Goal: Task Accomplishment & Management: Use online tool/utility

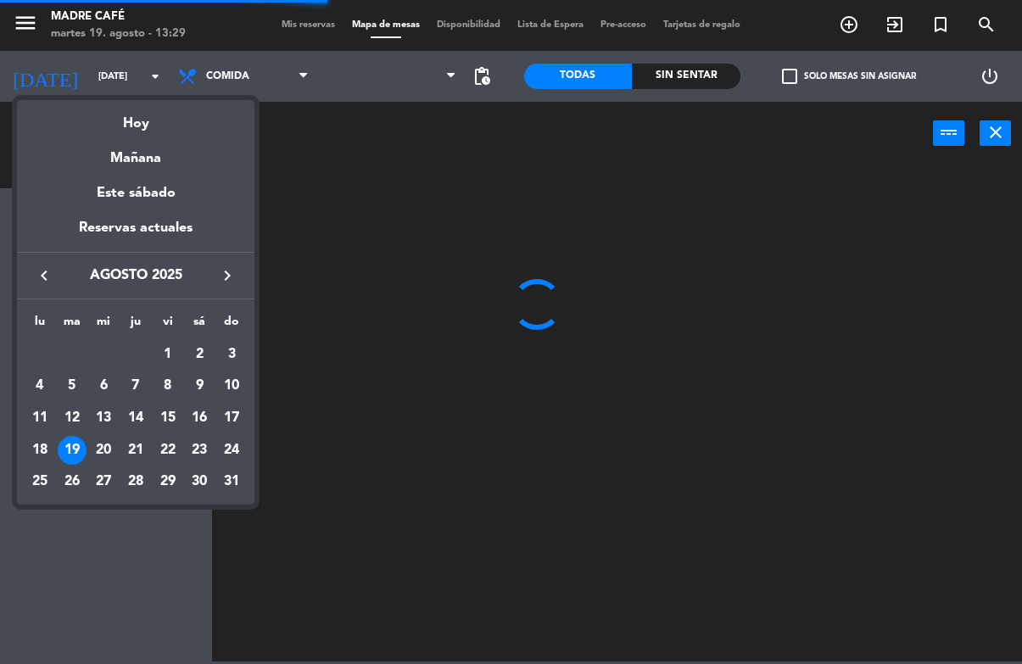
click at [103, 80] on div at bounding box center [511, 332] width 1022 height 664
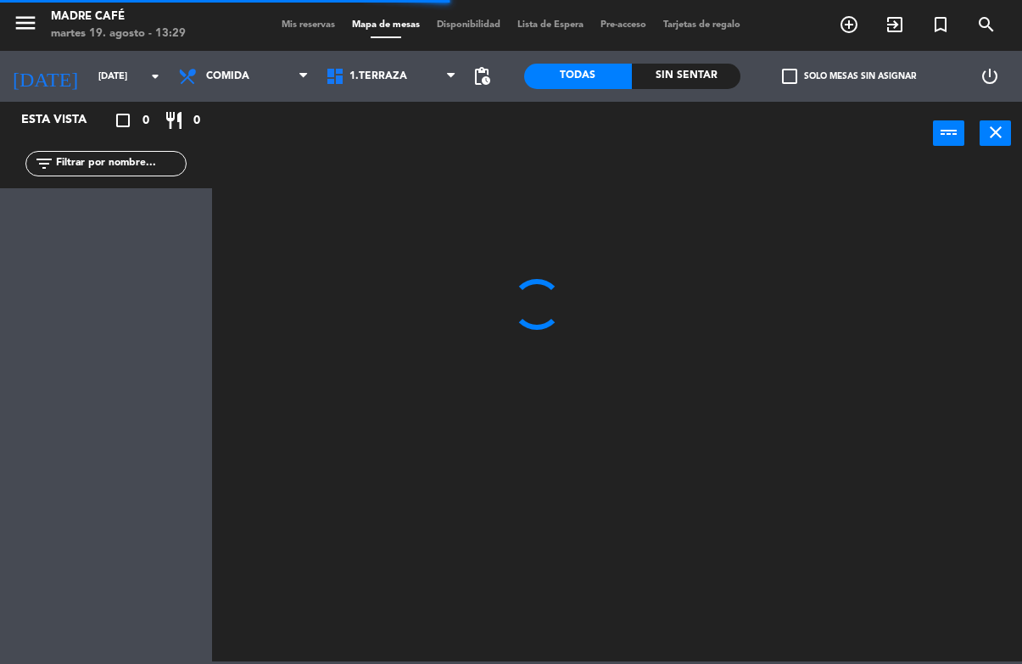
click at [107, 86] on input "[DATE] ago." at bounding box center [153, 77] width 127 height 28
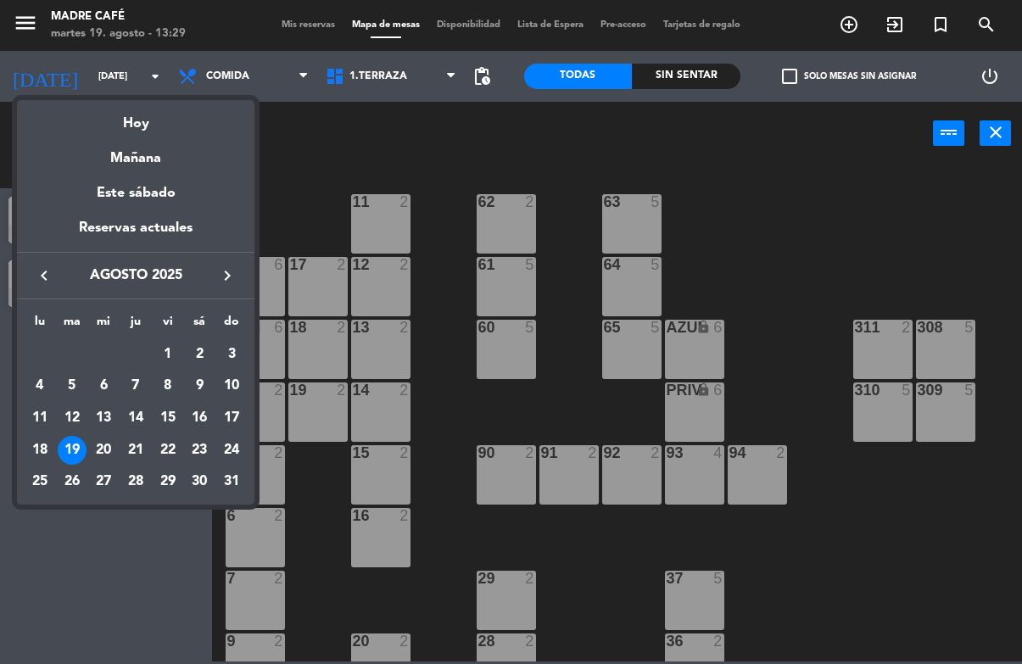
click at [218, 266] on icon "keyboard_arrow_right" at bounding box center [227, 275] width 20 height 20
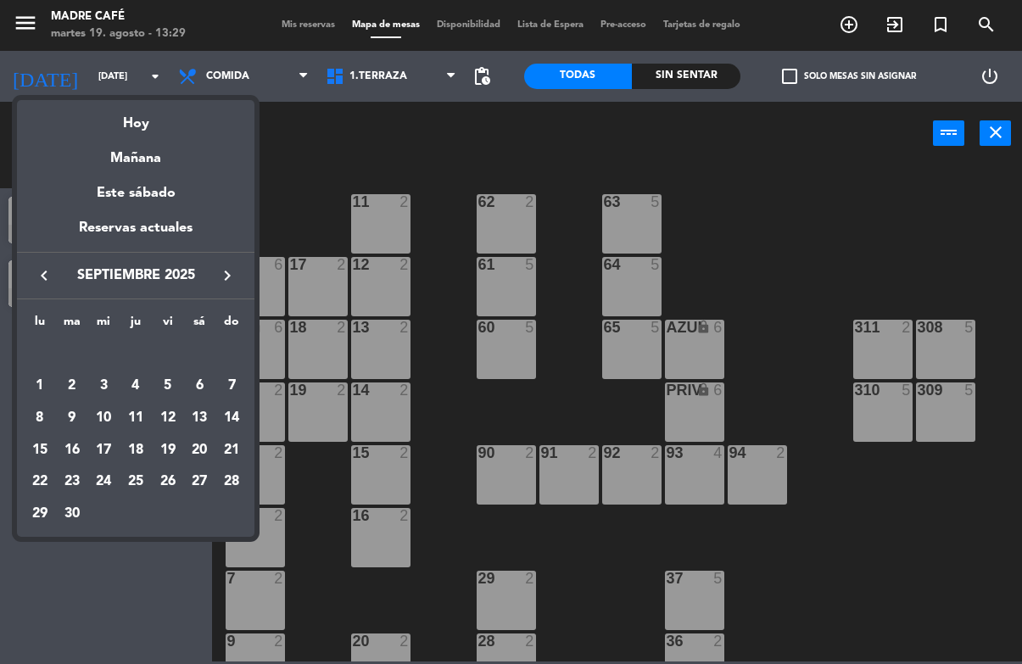
click at [49, 393] on div "1" at bounding box center [39, 385] width 29 height 29
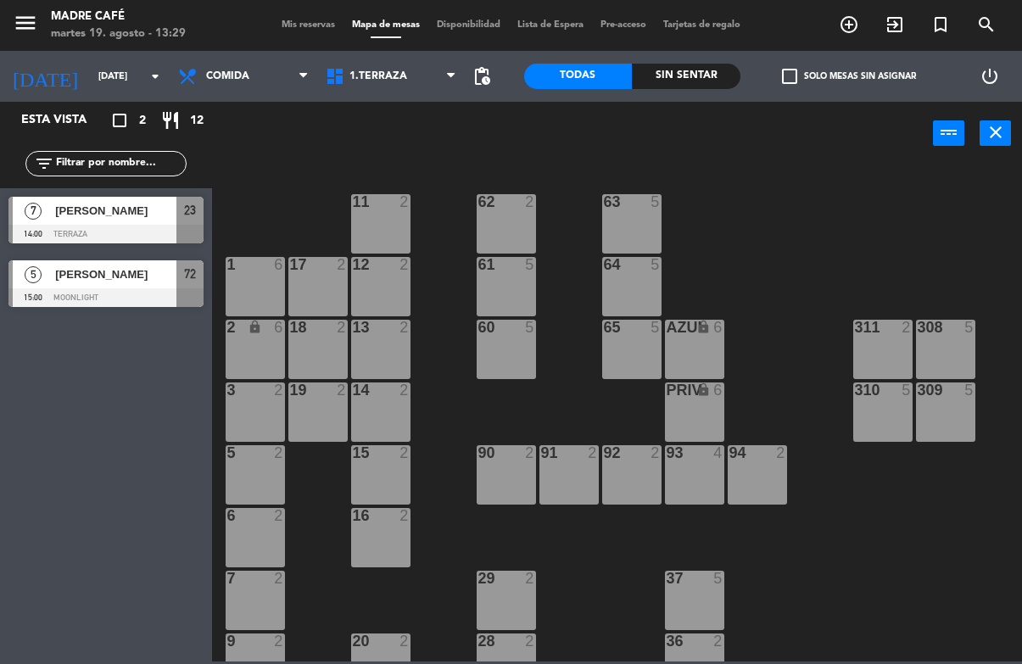
type input "lun. 1 sep."
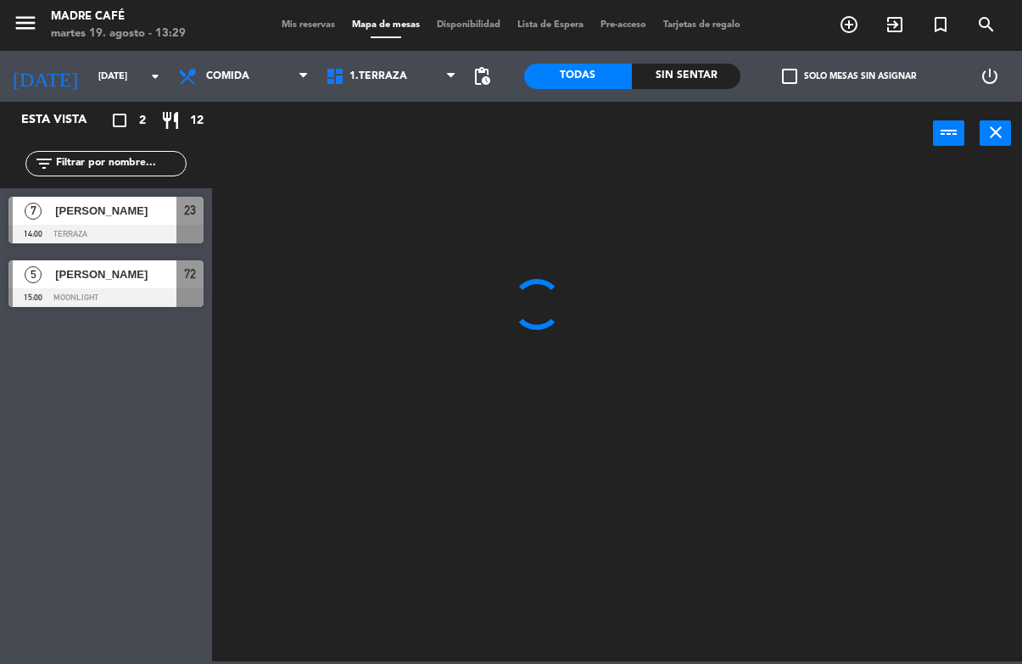
click at [99, 173] on input "text" at bounding box center [119, 163] width 131 height 19
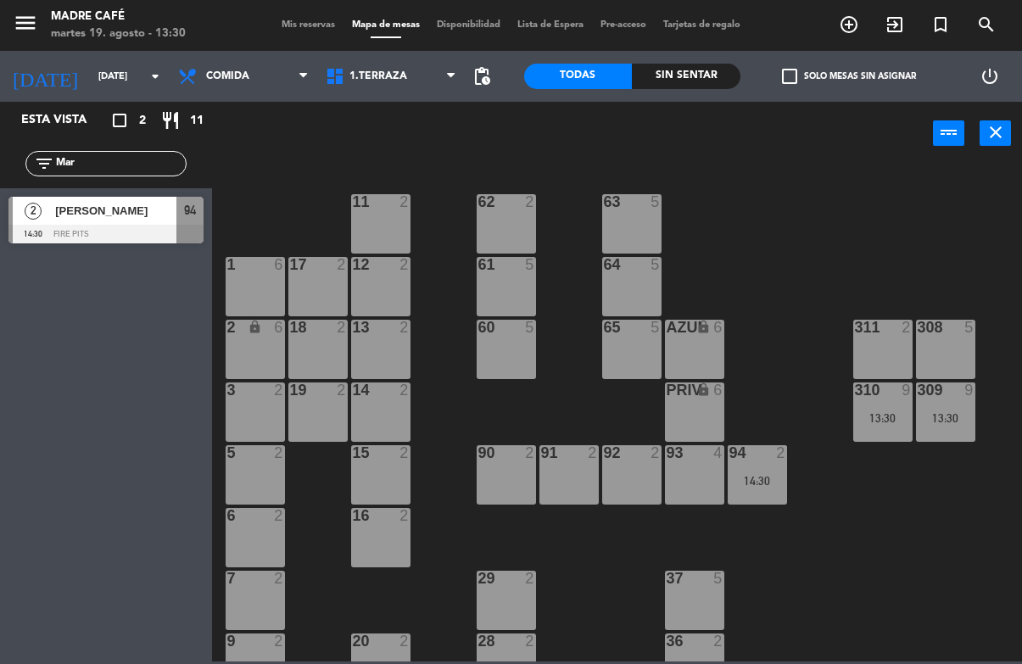
type input "Mar"
click at [153, 220] on div "Margarita Castillo" at bounding box center [114, 211] width 123 height 28
click at [152, 164] on input "Mar" at bounding box center [119, 163] width 131 height 19
type input "M"
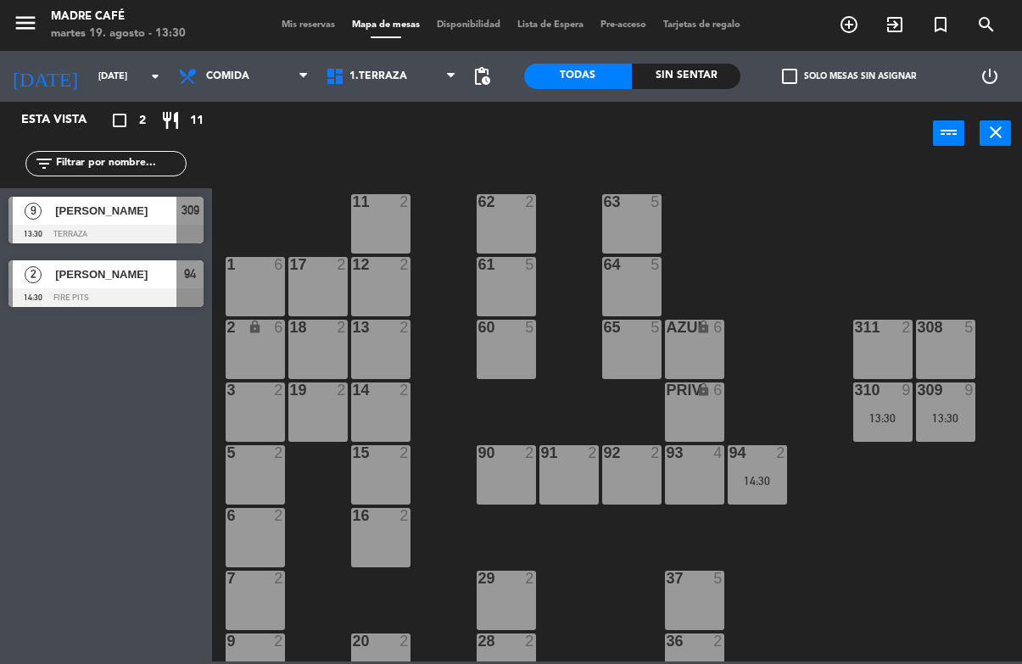
click at [90, 75] on input "lun. 1 sep." at bounding box center [153, 77] width 127 height 28
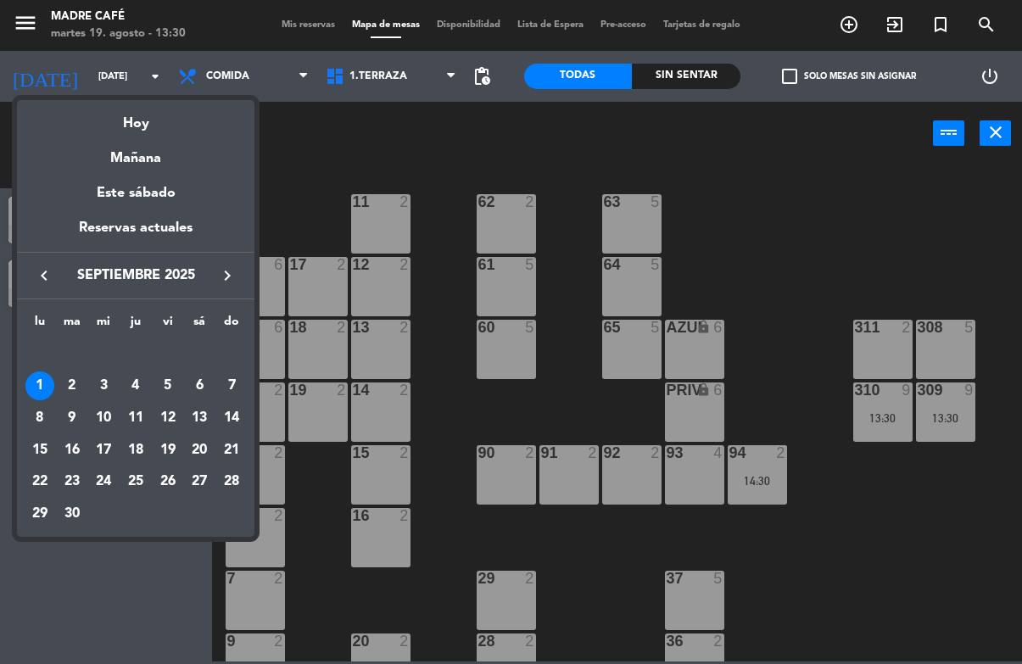
click at [36, 281] on button "keyboard_arrow_left" at bounding box center [44, 276] width 31 height 22
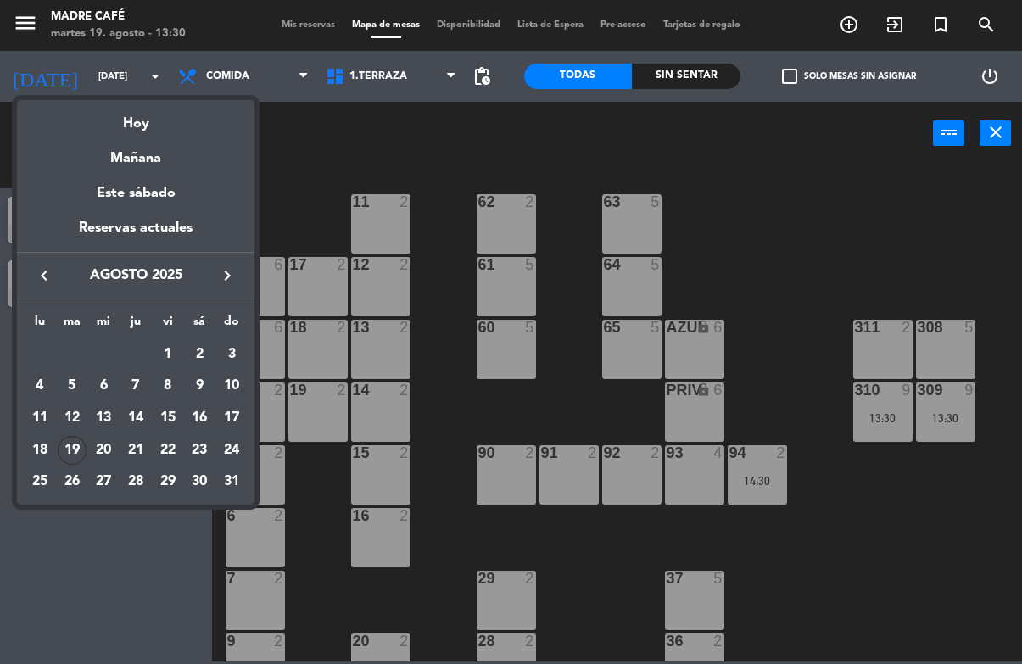
click at [41, 278] on icon "keyboard_arrow_left" at bounding box center [44, 275] width 20 height 20
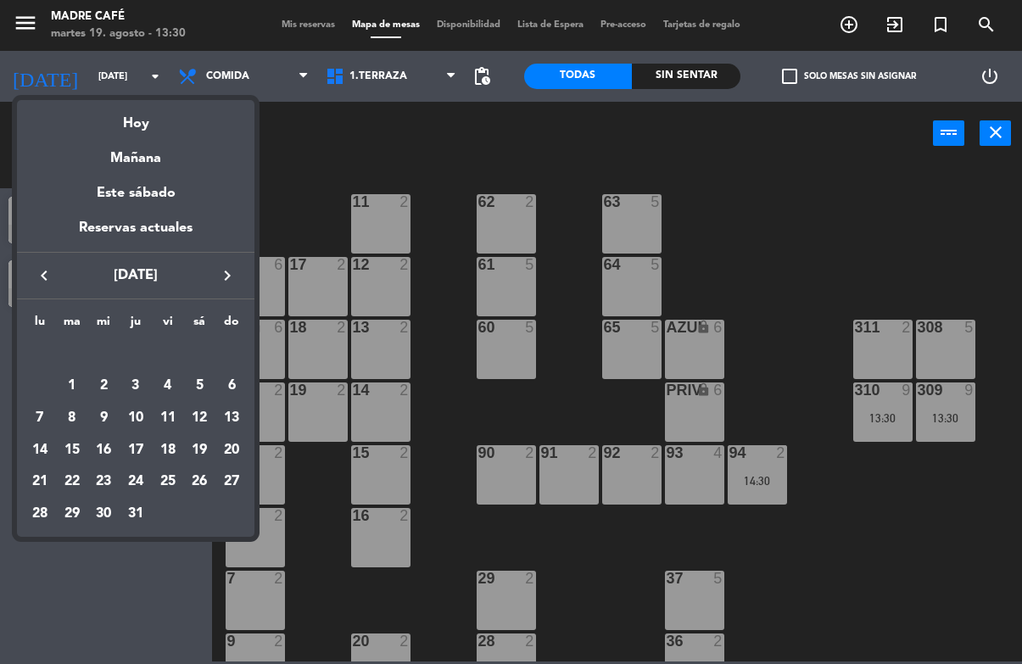
click at [217, 284] on icon "keyboard_arrow_right" at bounding box center [227, 275] width 20 height 20
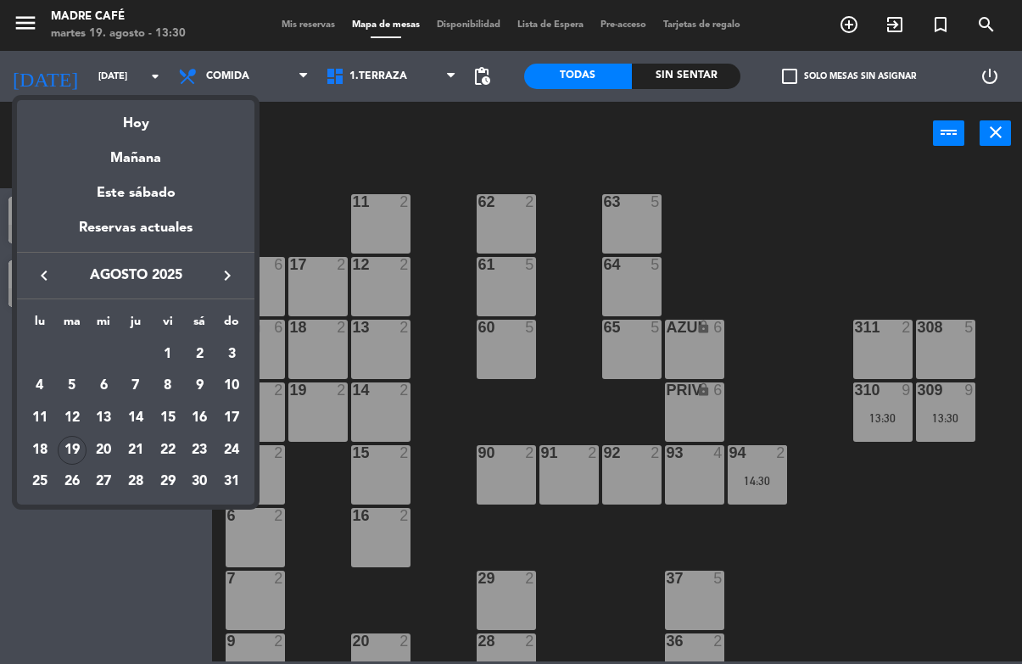
click at [70, 449] on div "19" at bounding box center [72, 450] width 29 height 29
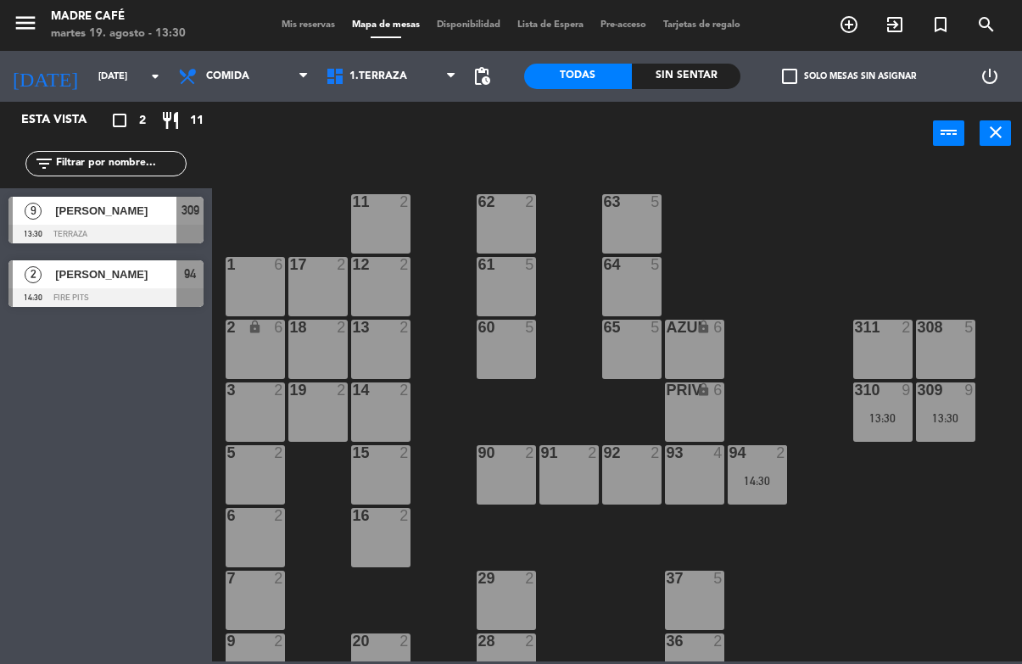
type input "[DATE] ago."
click at [851, 29] on icon "add_circle_outline" at bounding box center [849, 24] width 20 height 20
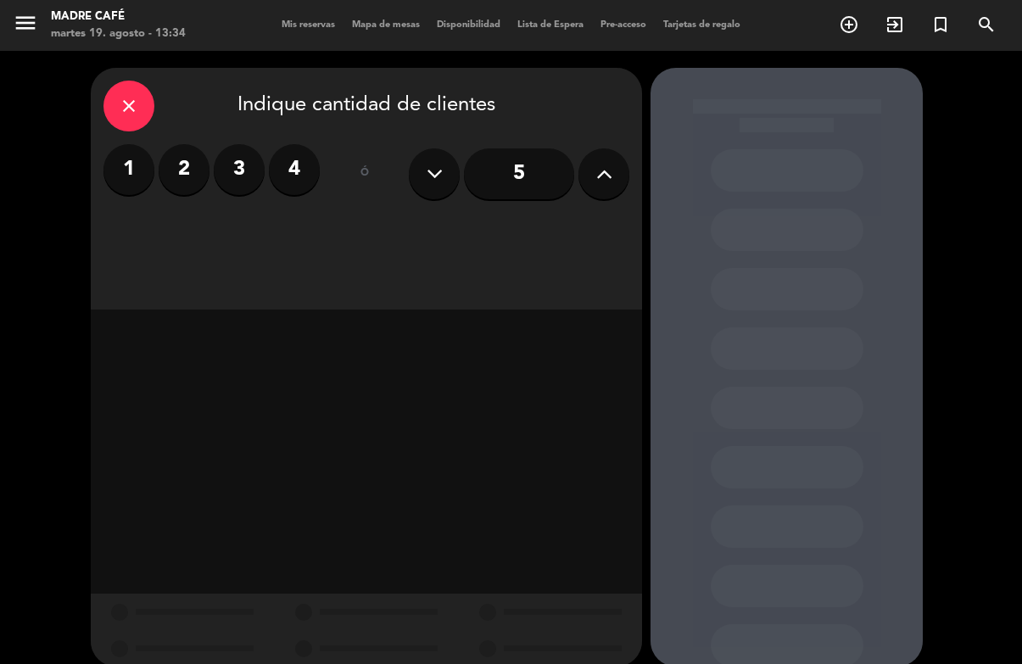
click at [113, 95] on div "close" at bounding box center [128, 106] width 51 height 51
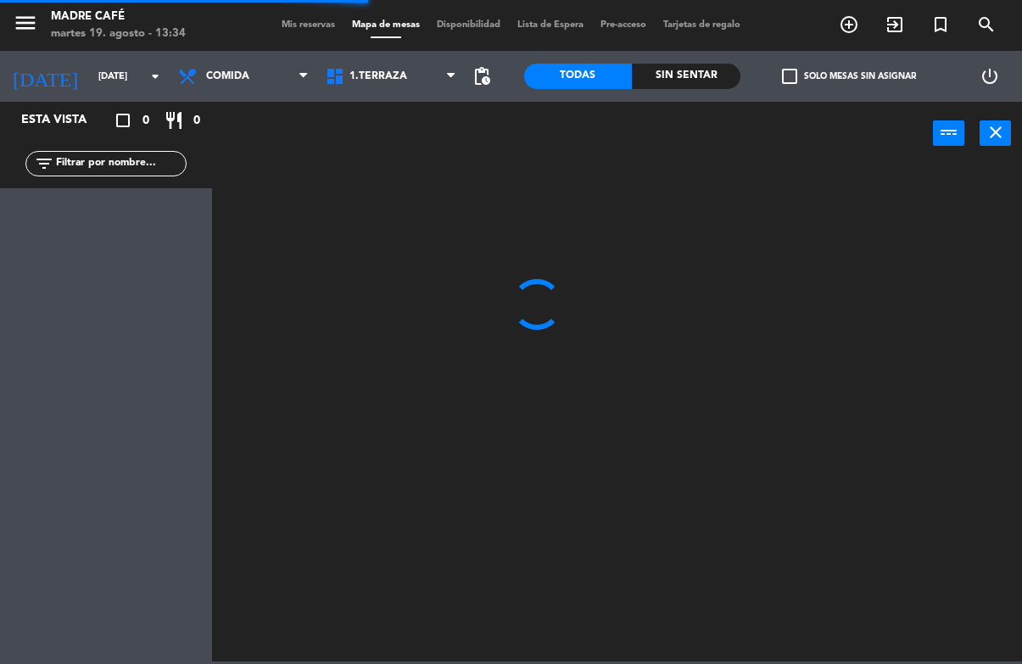
click at [235, 81] on span "Comida" at bounding box center [227, 76] width 43 height 12
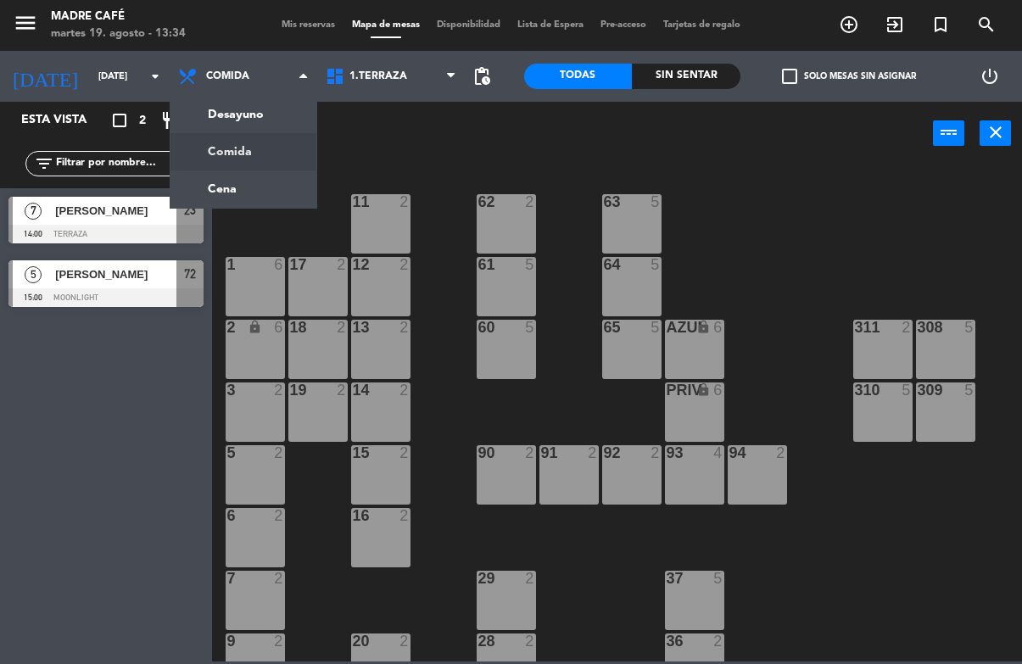
click at [895, 650] on div "11 2 63 5 62 2 12 2 1 6 61 5 64 5 17 2 13 2 2 lock 6 60 5 65 5 308 5 18 2 311 2…" at bounding box center [622, 413] width 800 height 498
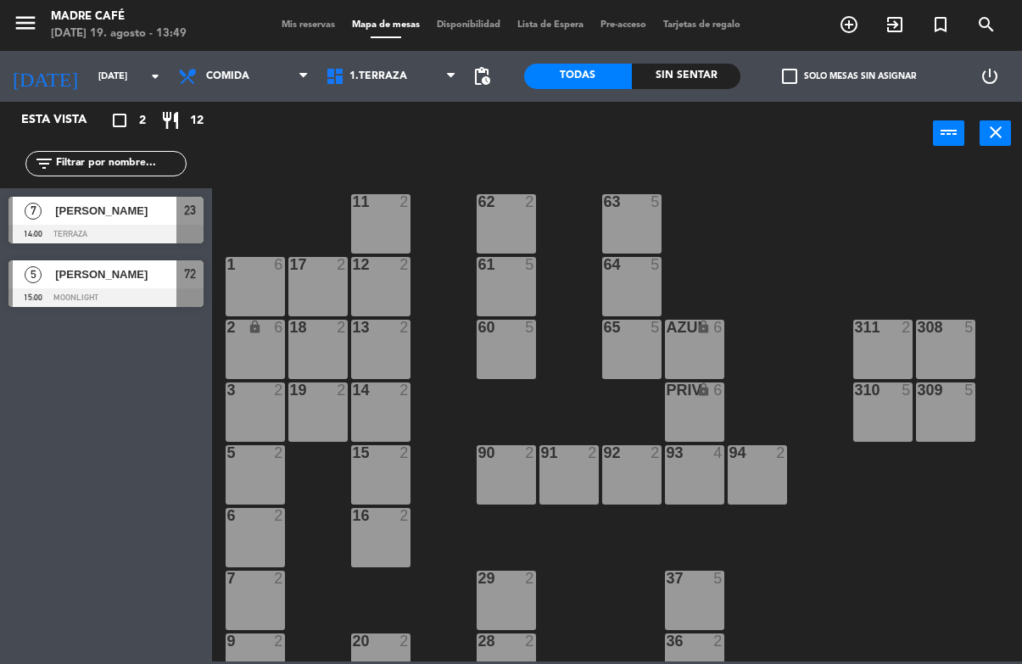
click at [109, 216] on span "[PERSON_NAME]" at bounding box center [115, 211] width 121 height 18
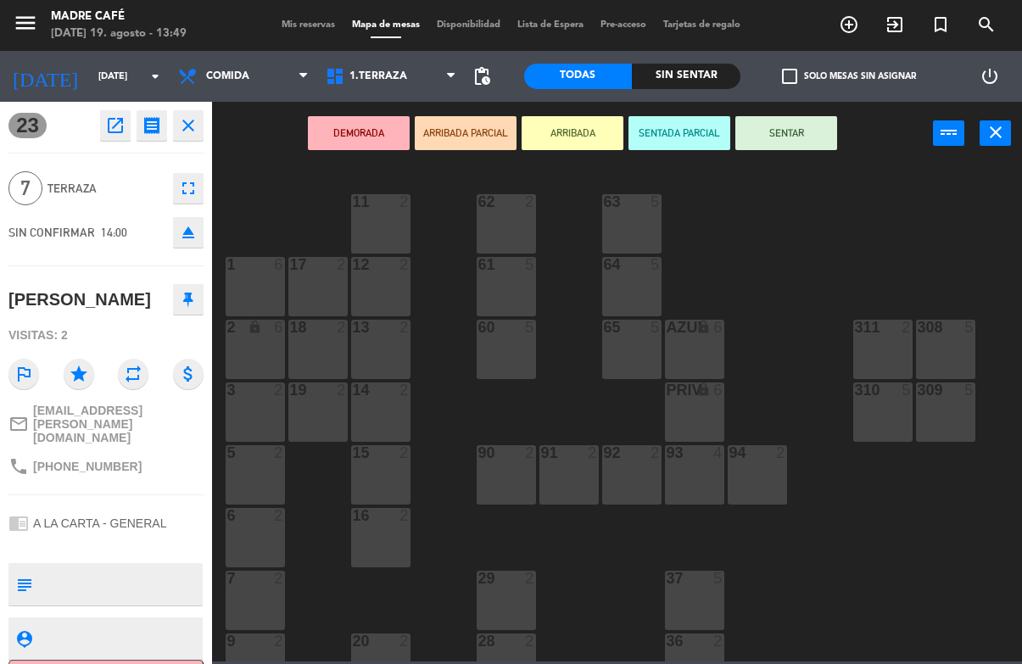
click at [787, 120] on button "SENTAR" at bounding box center [786, 133] width 102 height 34
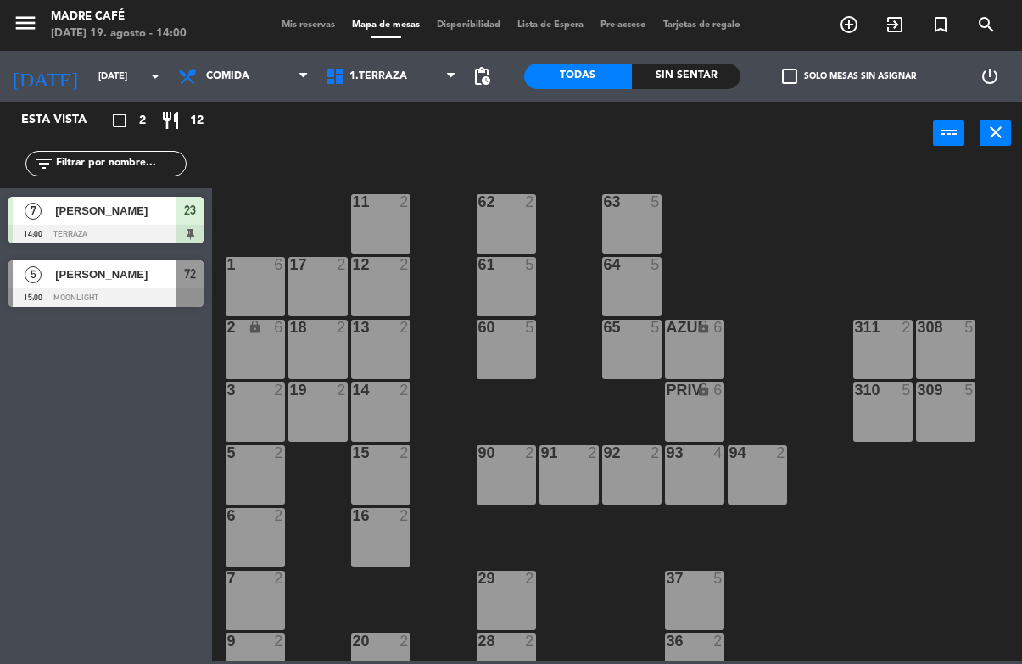
click at [101, 217] on span "[PERSON_NAME]" at bounding box center [115, 211] width 121 height 18
click at [859, 30] on icon "exit_to_app" at bounding box center [849, 24] width 20 height 20
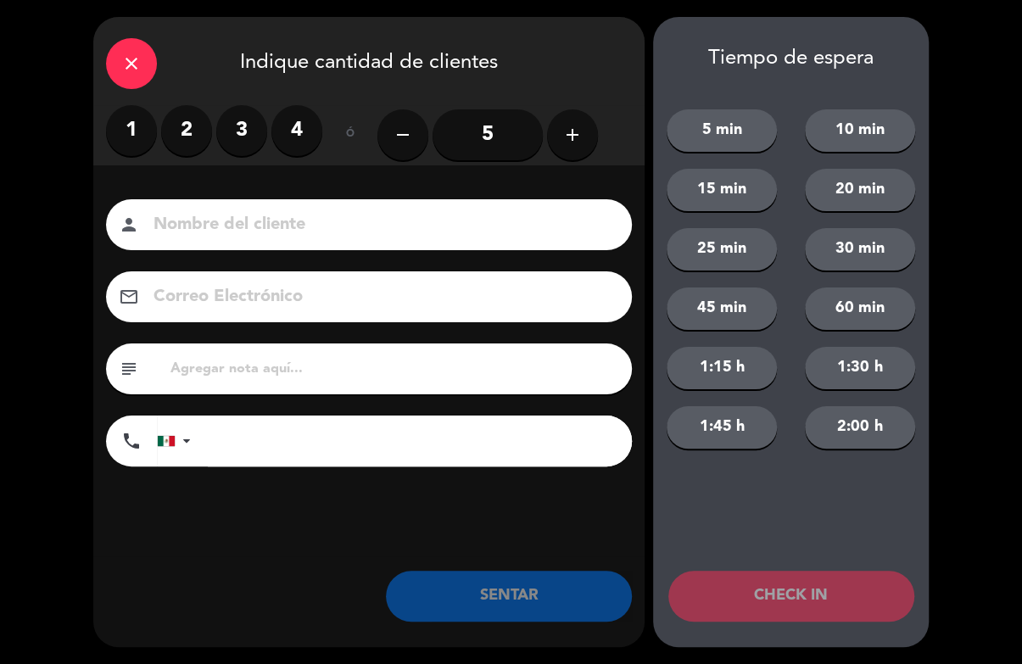
click at [198, 144] on label "2" at bounding box center [186, 130] width 51 height 51
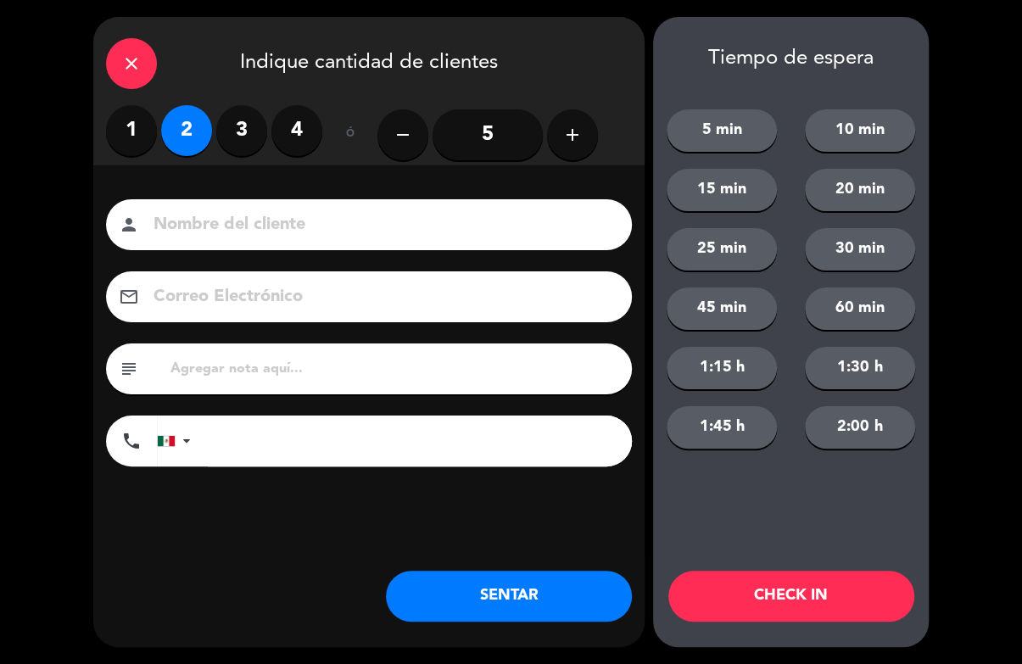
click at [235, 215] on input at bounding box center [381, 225] width 458 height 30
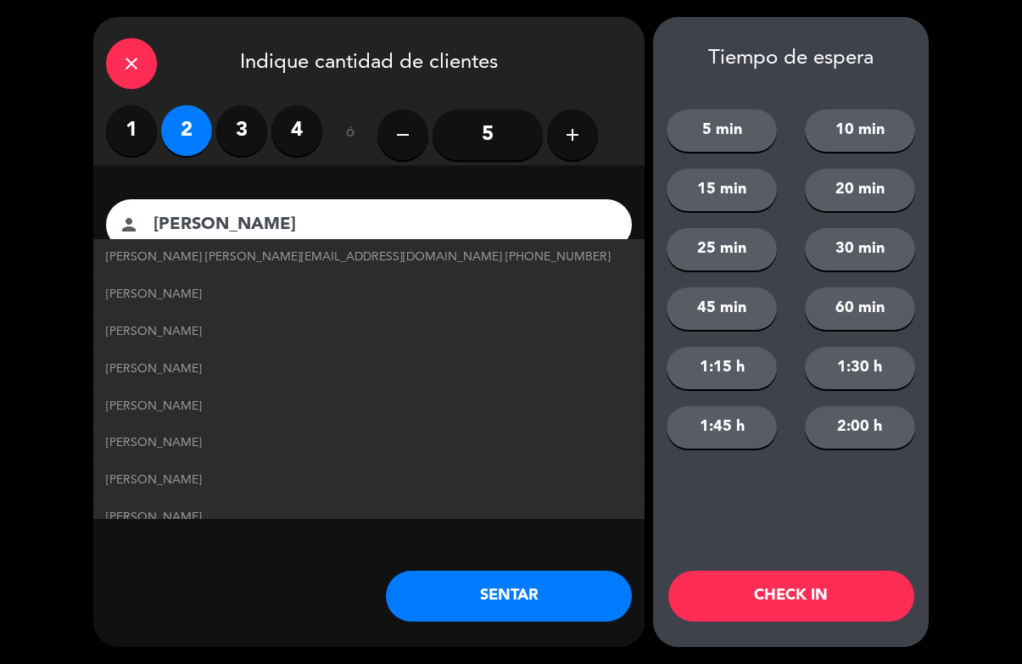
type input "[PERSON_NAME]"
click at [817, 617] on button "CHECK IN" at bounding box center [791, 596] width 246 height 51
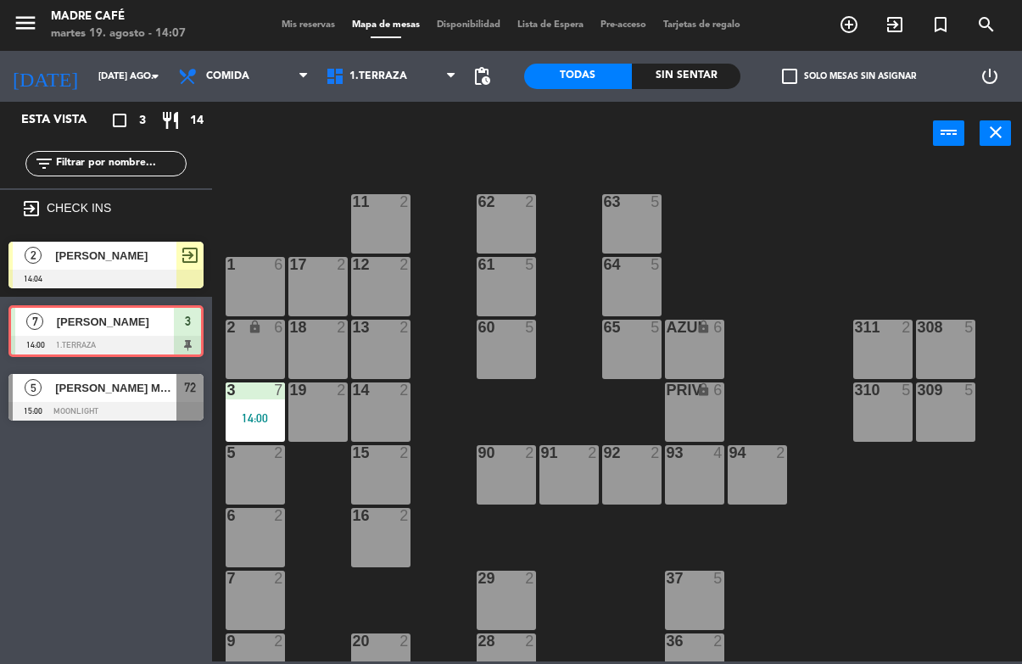
click at [261, 402] on div "3 7 14:00" at bounding box center [255, 411] width 59 height 59
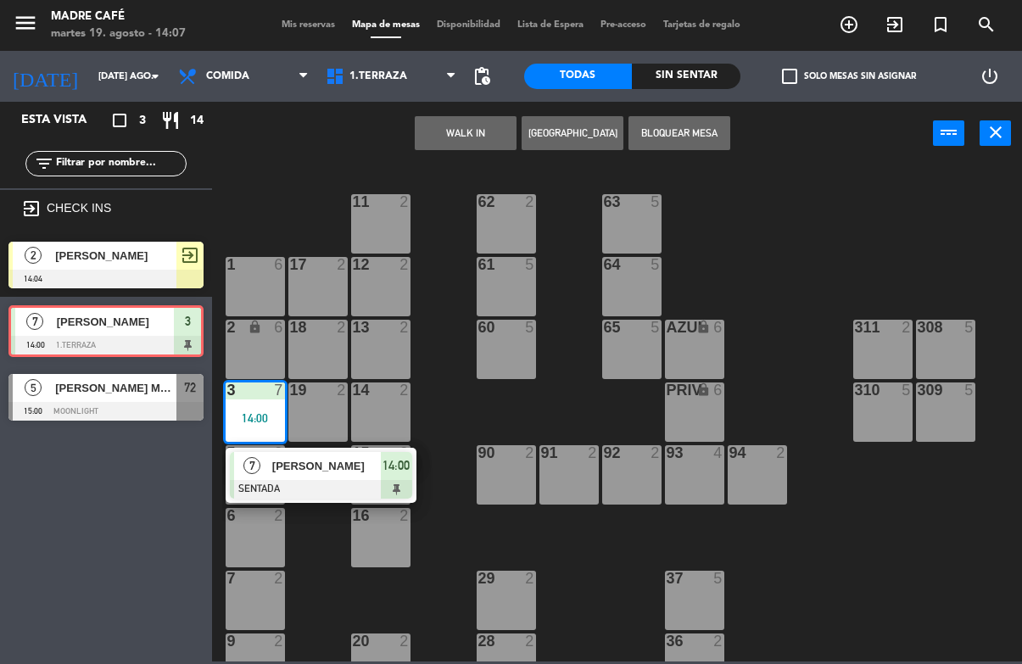
click at [355, 453] on div "[PERSON_NAME]" at bounding box center [326, 466] width 110 height 28
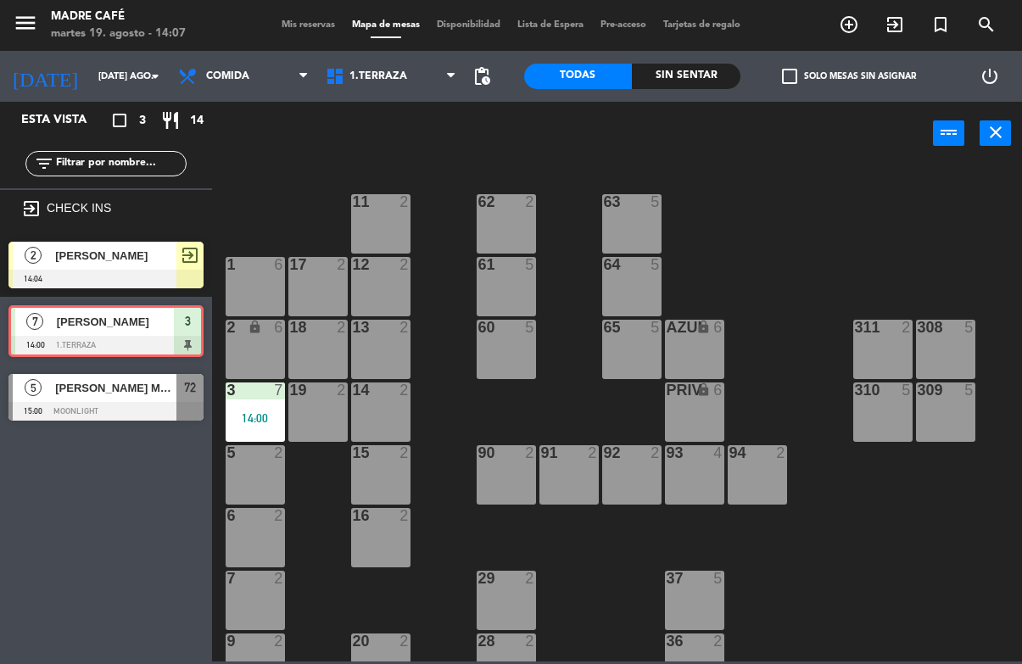
click at [332, 493] on div "11 2 63 5 62 2 12 2 1 6 61 5 64 5 17 2 13 2 2 lock 6 60 5 65 5 308 5 18 2 311 2…" at bounding box center [622, 413] width 800 height 498
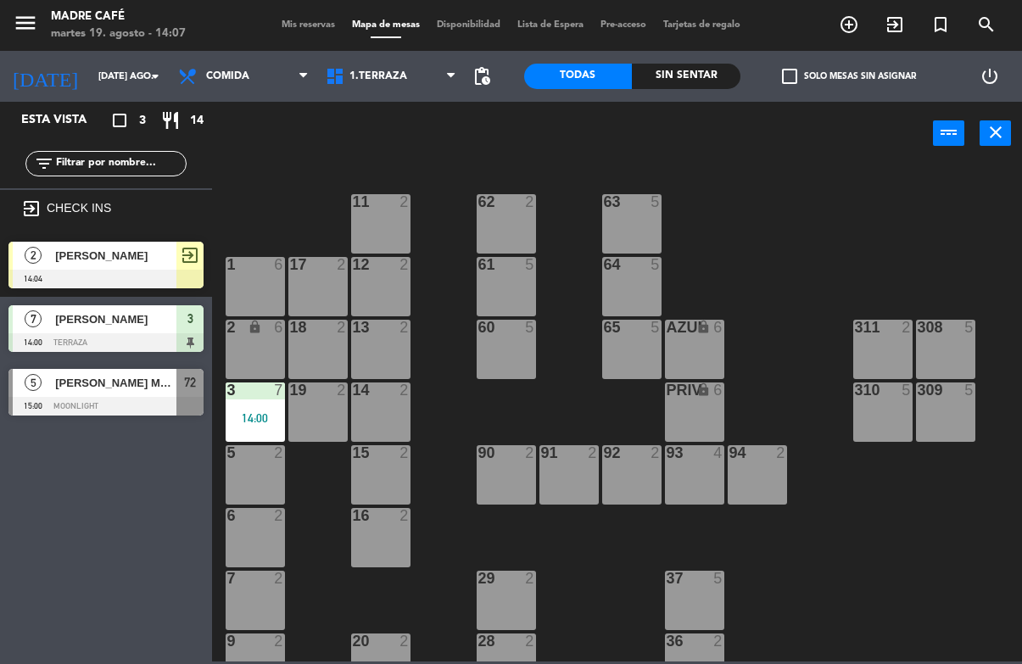
click at [259, 431] on div "3 7 14:00" at bounding box center [255, 411] width 59 height 59
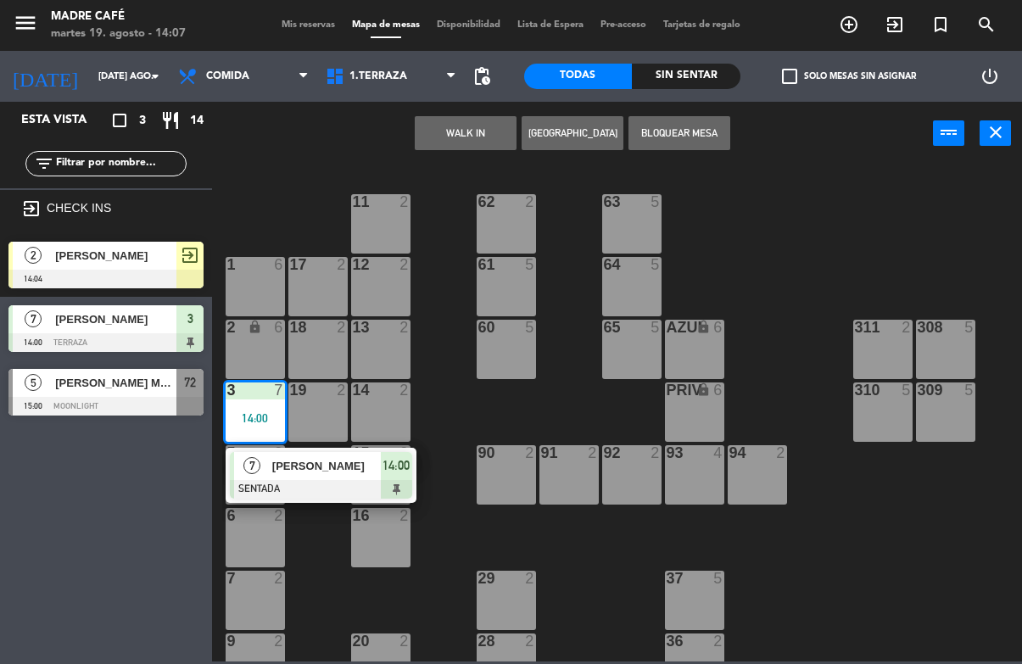
click at [326, 475] on span "[PERSON_NAME]" at bounding box center [326, 466] width 109 height 18
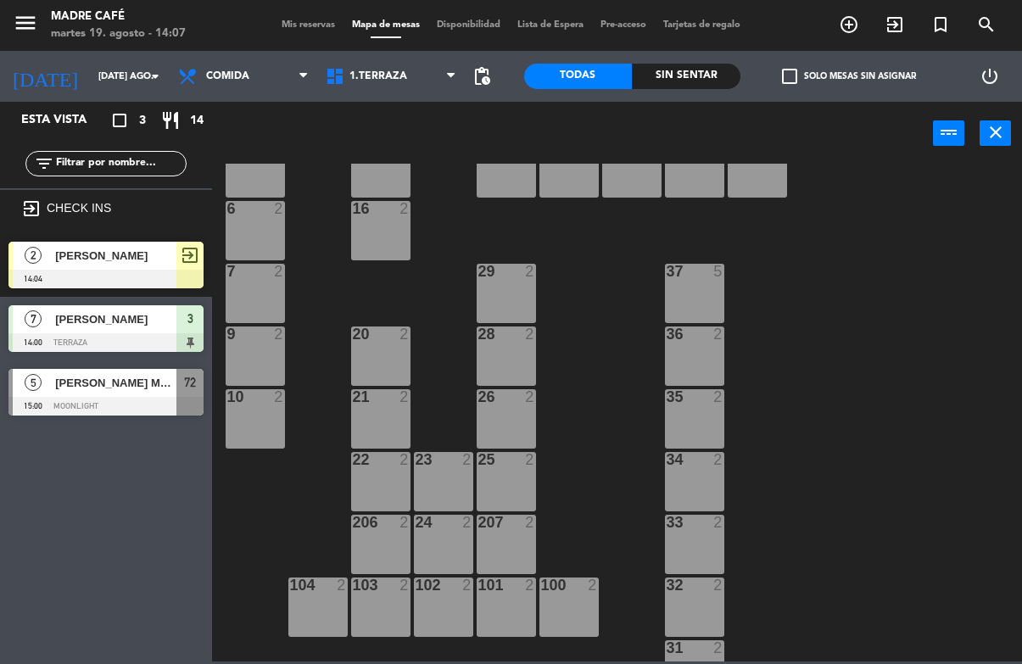
scroll to position [310, 0]
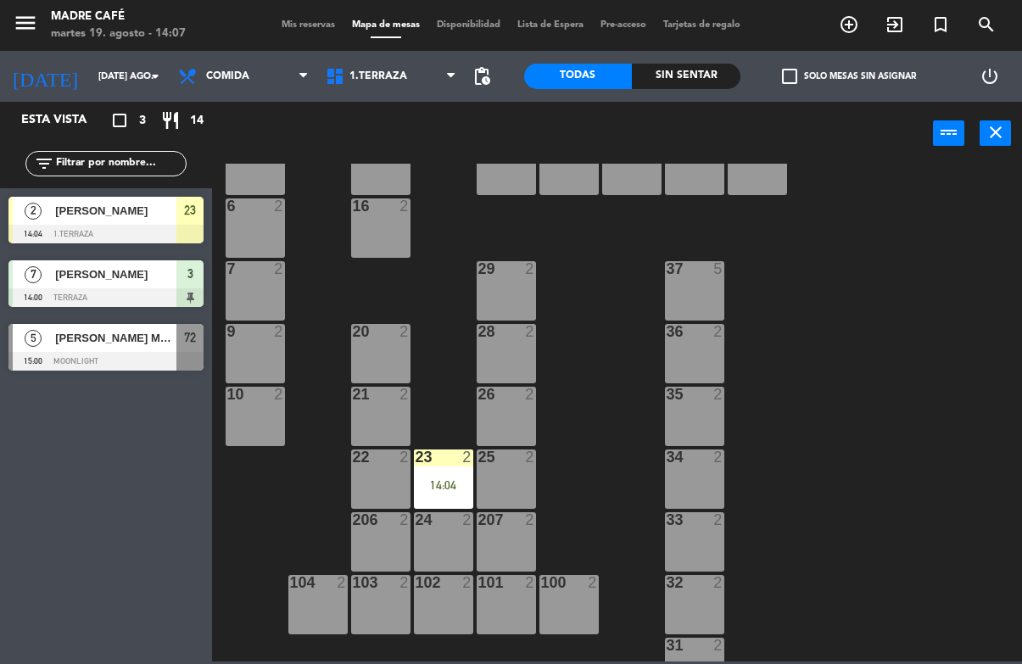
click at [451, 488] on div "14:04" at bounding box center [443, 485] width 59 height 12
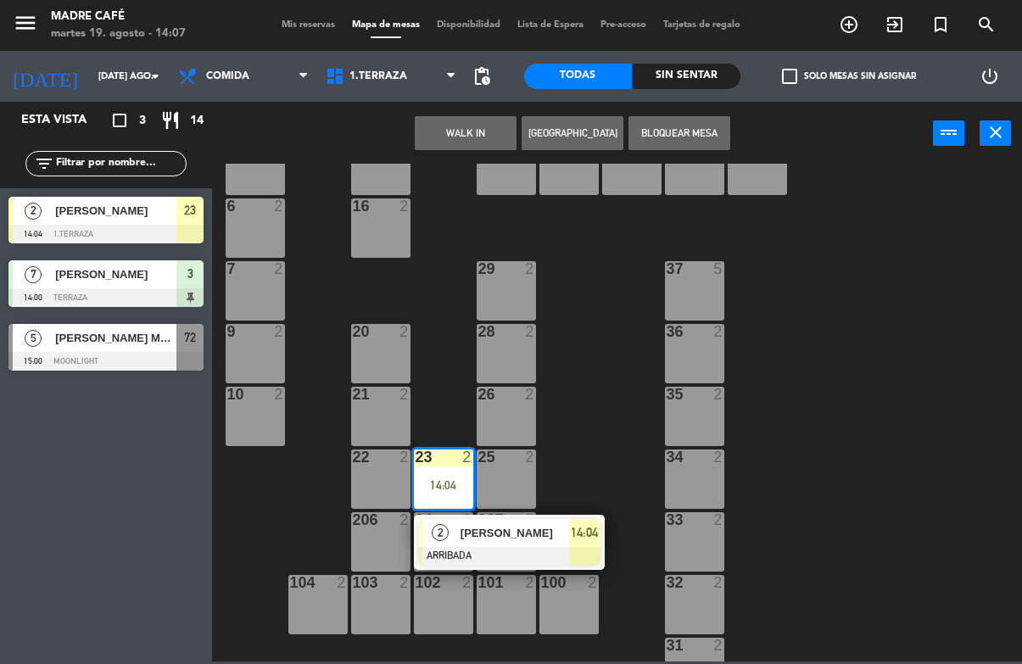
click at [497, 537] on span "[PERSON_NAME]" at bounding box center [514, 533] width 109 height 18
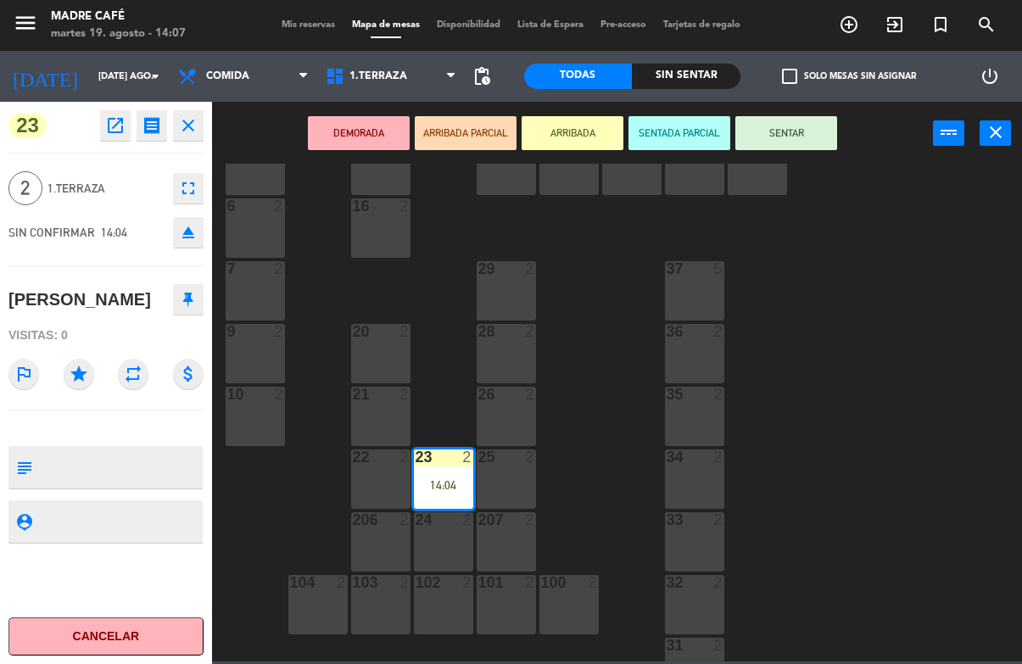
click at [776, 142] on button "SENTAR" at bounding box center [786, 133] width 102 height 34
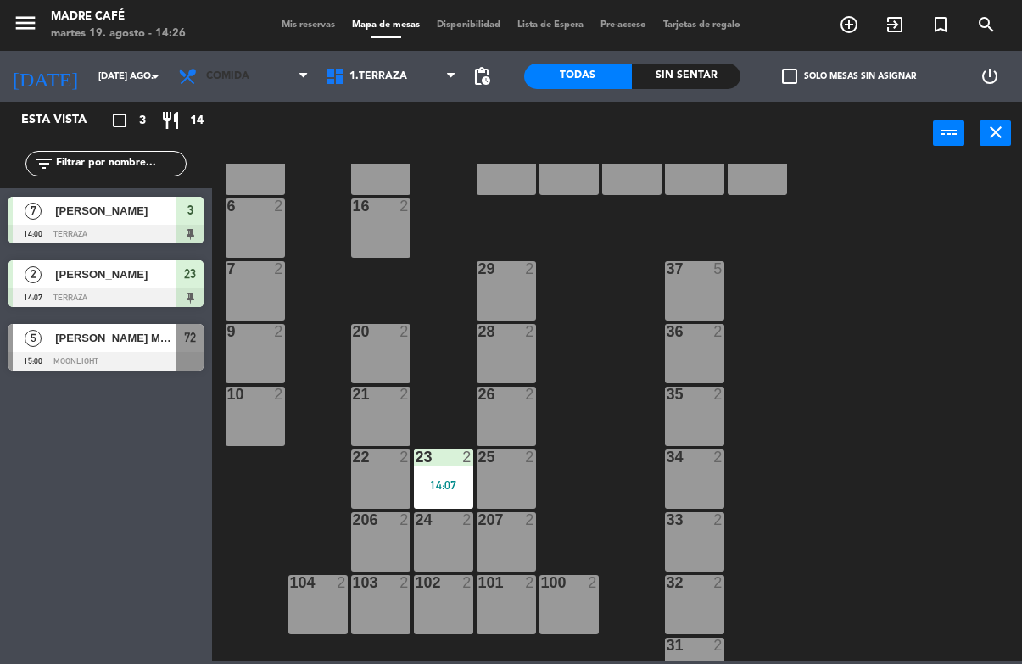
click at [237, 86] on span "Comida" at bounding box center [244, 76] width 148 height 37
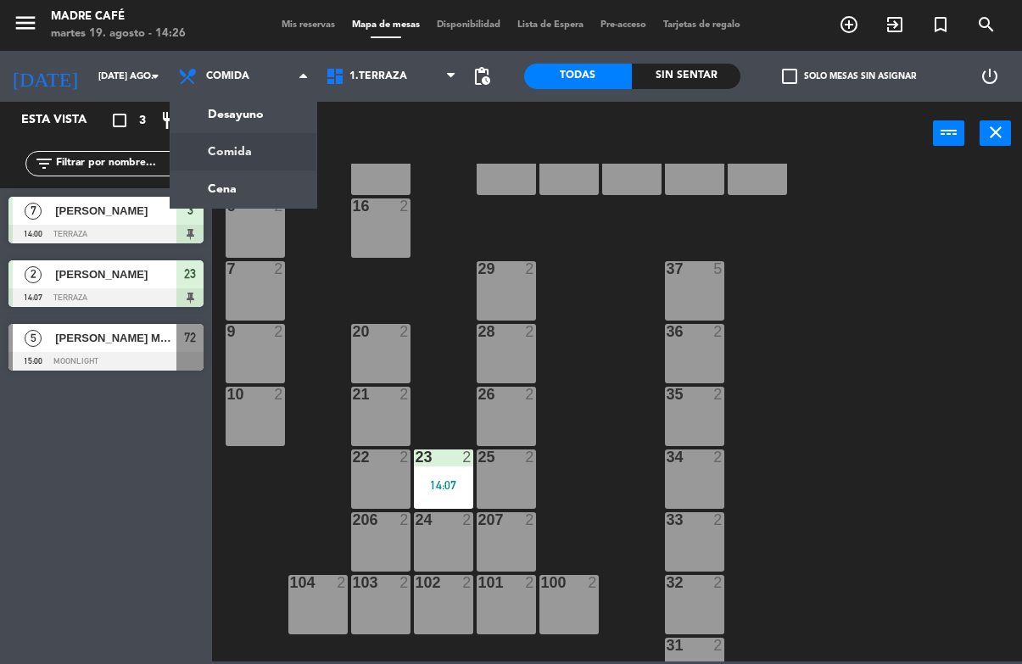
click at [261, 188] on ng-component "menu Madre Café martes 19. agosto - 14:26 Mis reservas Mapa de mesas Disponibil…" at bounding box center [511, 330] width 1022 height 661
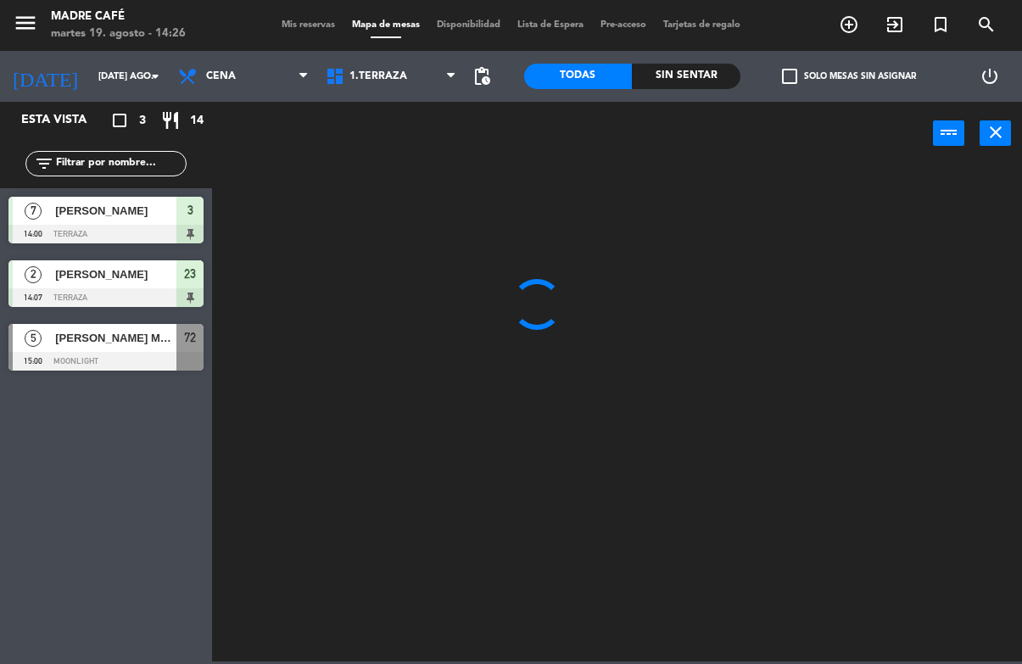
scroll to position [0, 0]
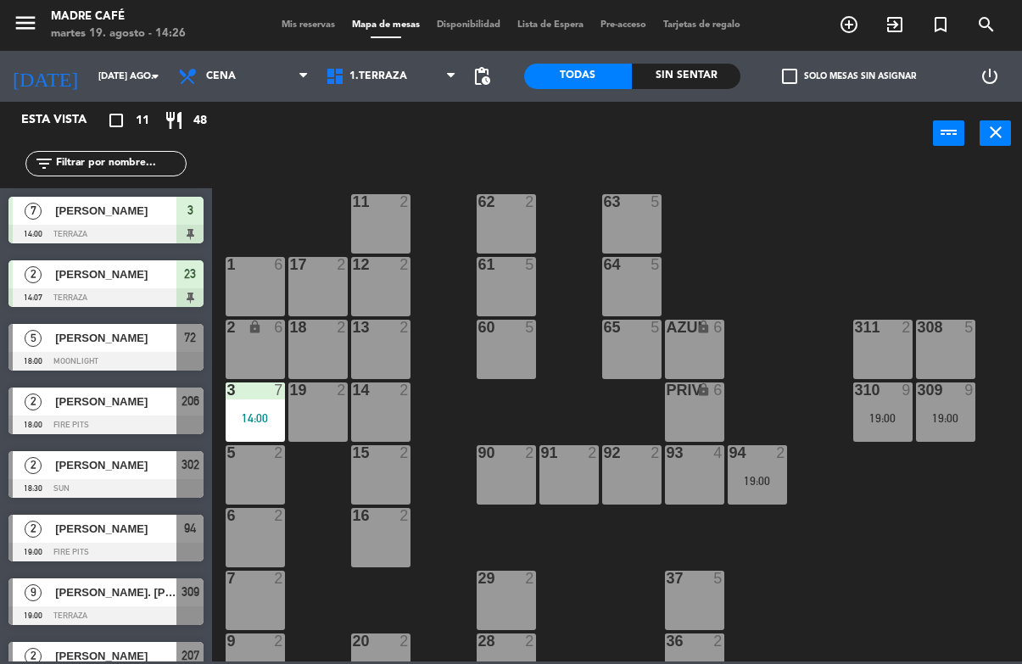
click at [697, 86] on div "Sin sentar" at bounding box center [686, 76] width 109 height 25
